Goal: Task Accomplishment & Management: Manage account settings

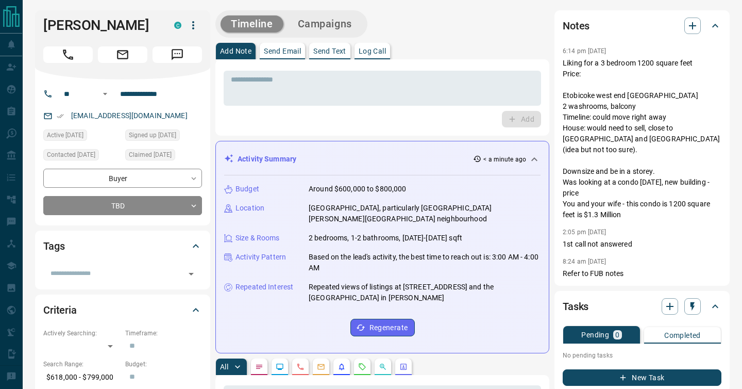
click at [592, 141] on p "Liking for a 3 bedroom 1200 square feet Price: Etobicoke west end [GEOGRAPHIC_D…" at bounding box center [642, 139] width 159 height 162
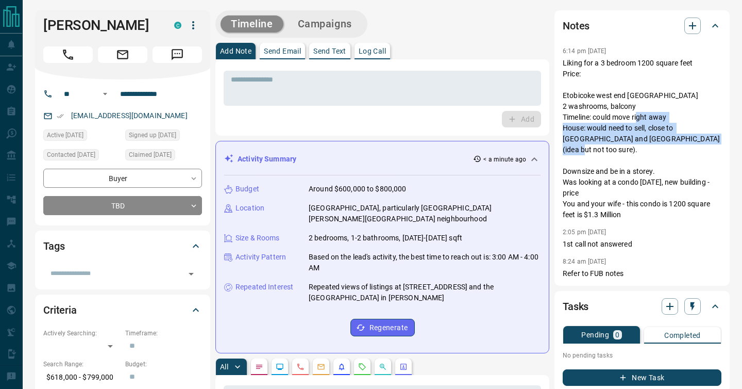
click at [592, 141] on p "Liking for a 3 bedroom 1200 square feet Price: Etobicoke west end [GEOGRAPHIC_D…" at bounding box center [642, 139] width 159 height 162
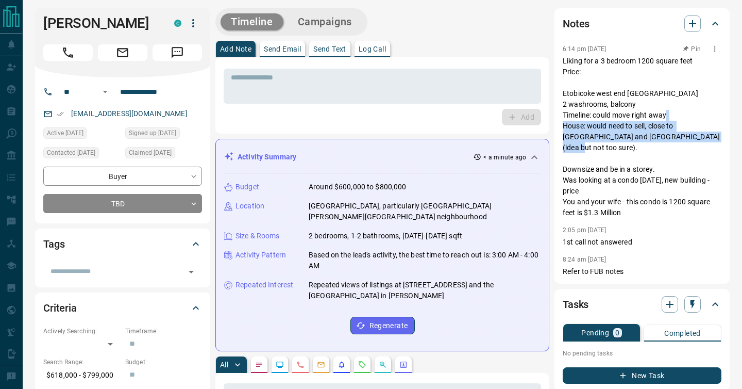
click at [593, 125] on p "Liking for a 3 bedroom 1200 square feet Price: Etobicoke west end [GEOGRAPHIC_D…" at bounding box center [642, 137] width 159 height 162
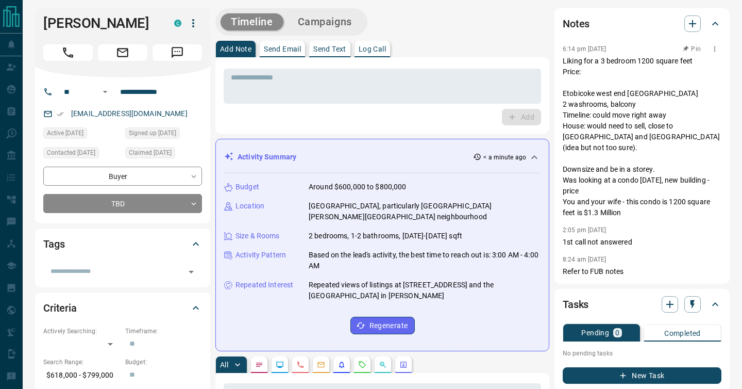
click at [596, 120] on p "Liking for a 3 bedroom 1200 square feet Price: Etobicoke west end [GEOGRAPHIC_D…" at bounding box center [642, 137] width 159 height 162
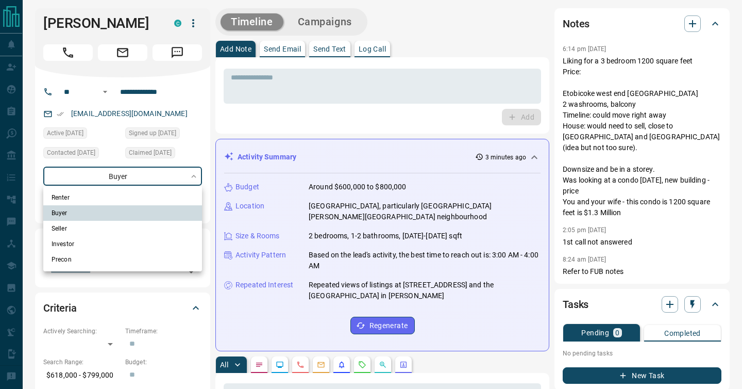
click at [114, 224] on li "Seller" at bounding box center [122, 228] width 159 height 15
type input "**********"
drag, startPoint x: 209, startPoint y: 181, endPoint x: 203, endPoint y: 187, distance: 8.4
click at [209, 181] on div at bounding box center [371, 194] width 742 height 389
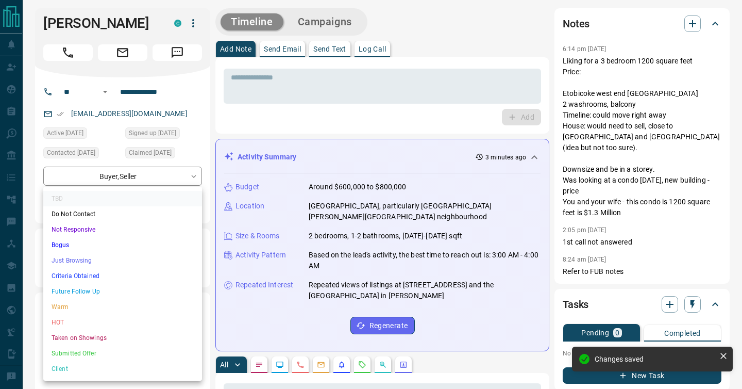
click at [131, 287] on li "Future Follow Up" at bounding box center [122, 290] width 159 height 15
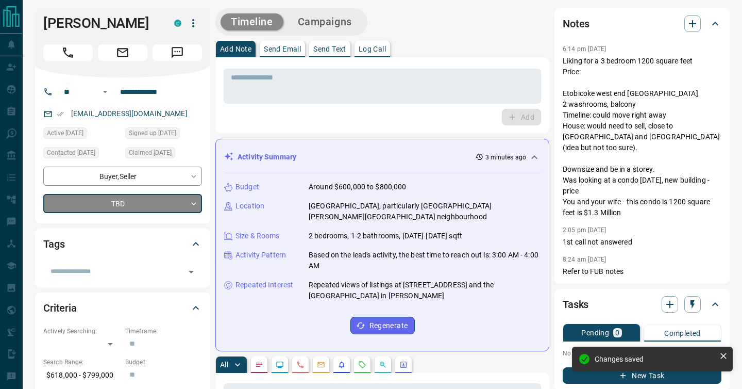
type input "*"
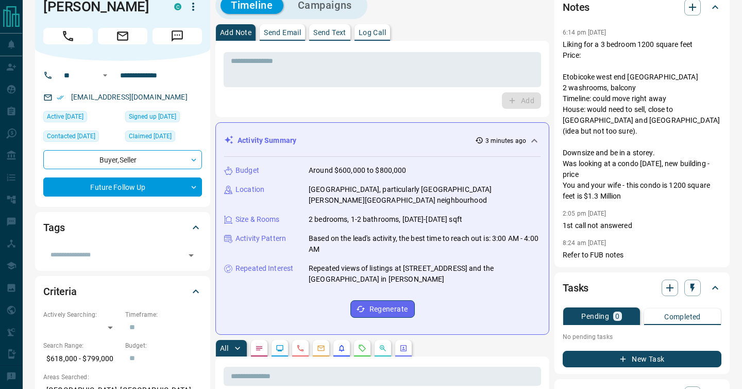
scroll to position [0, 0]
